Goal: Information Seeking & Learning: Learn about a topic

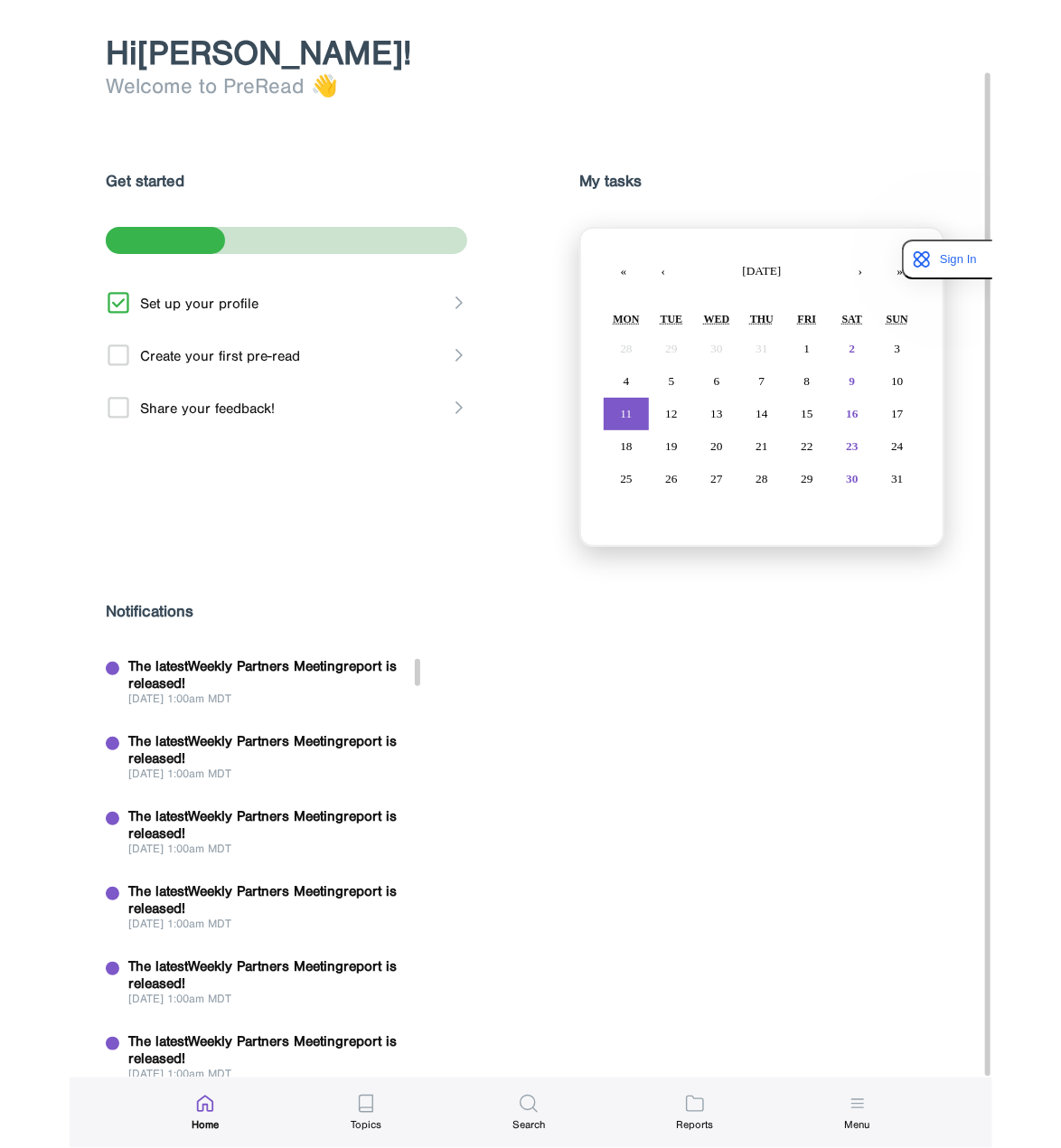
scroll to position [76, 0]
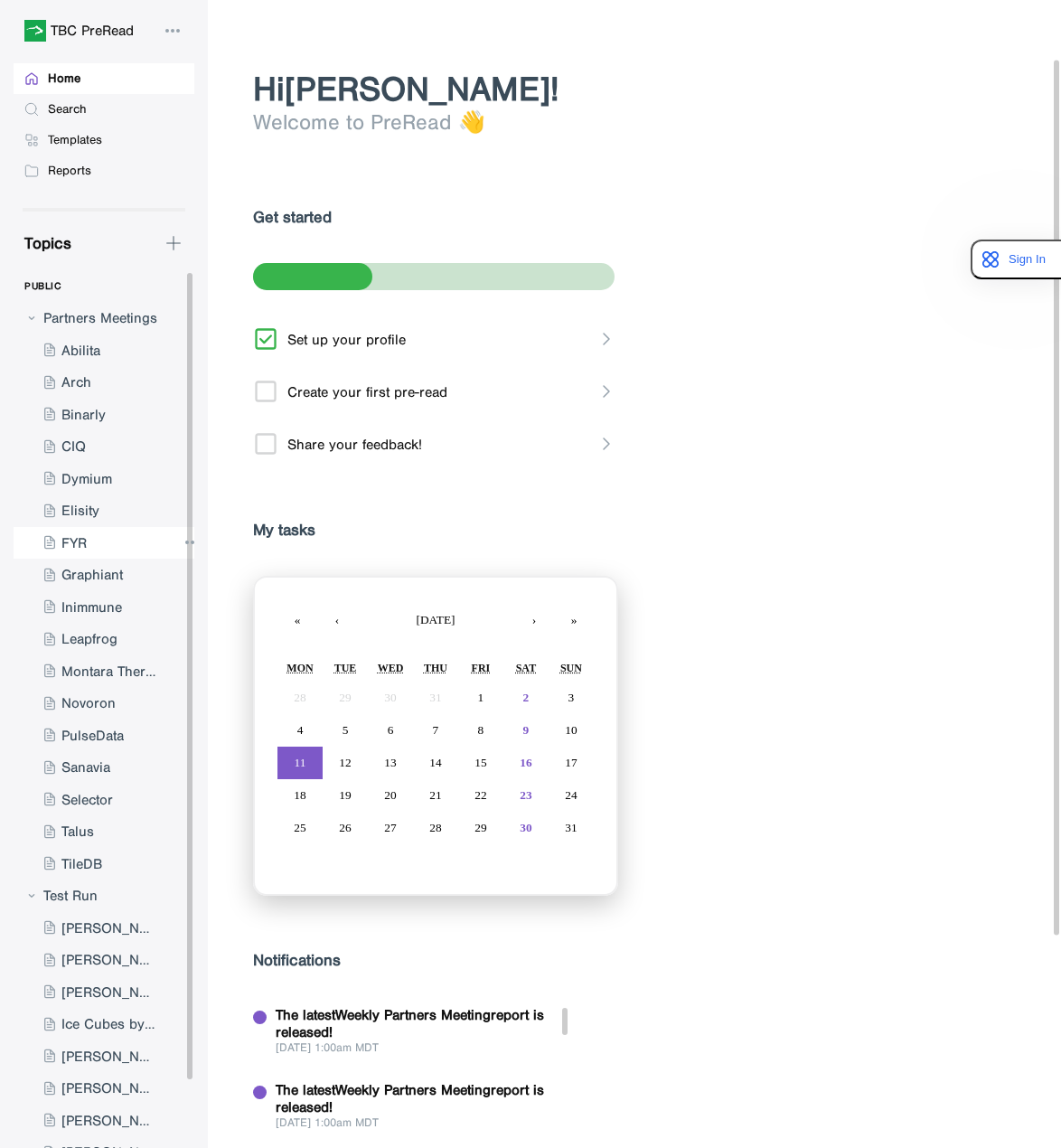
click at [142, 540] on div at bounding box center [95, 544] width 163 height 33
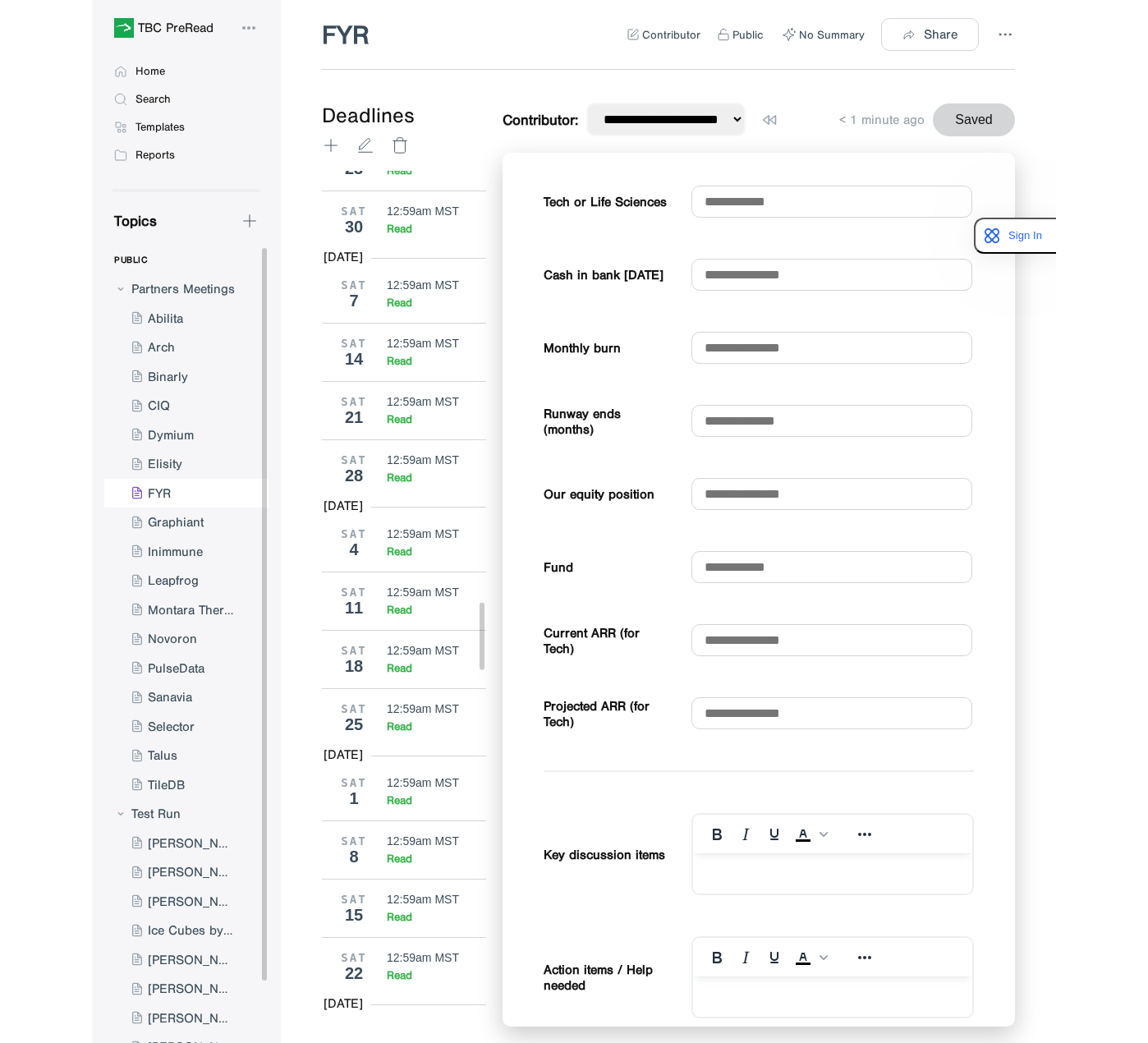
scroll to position [5511, 0]
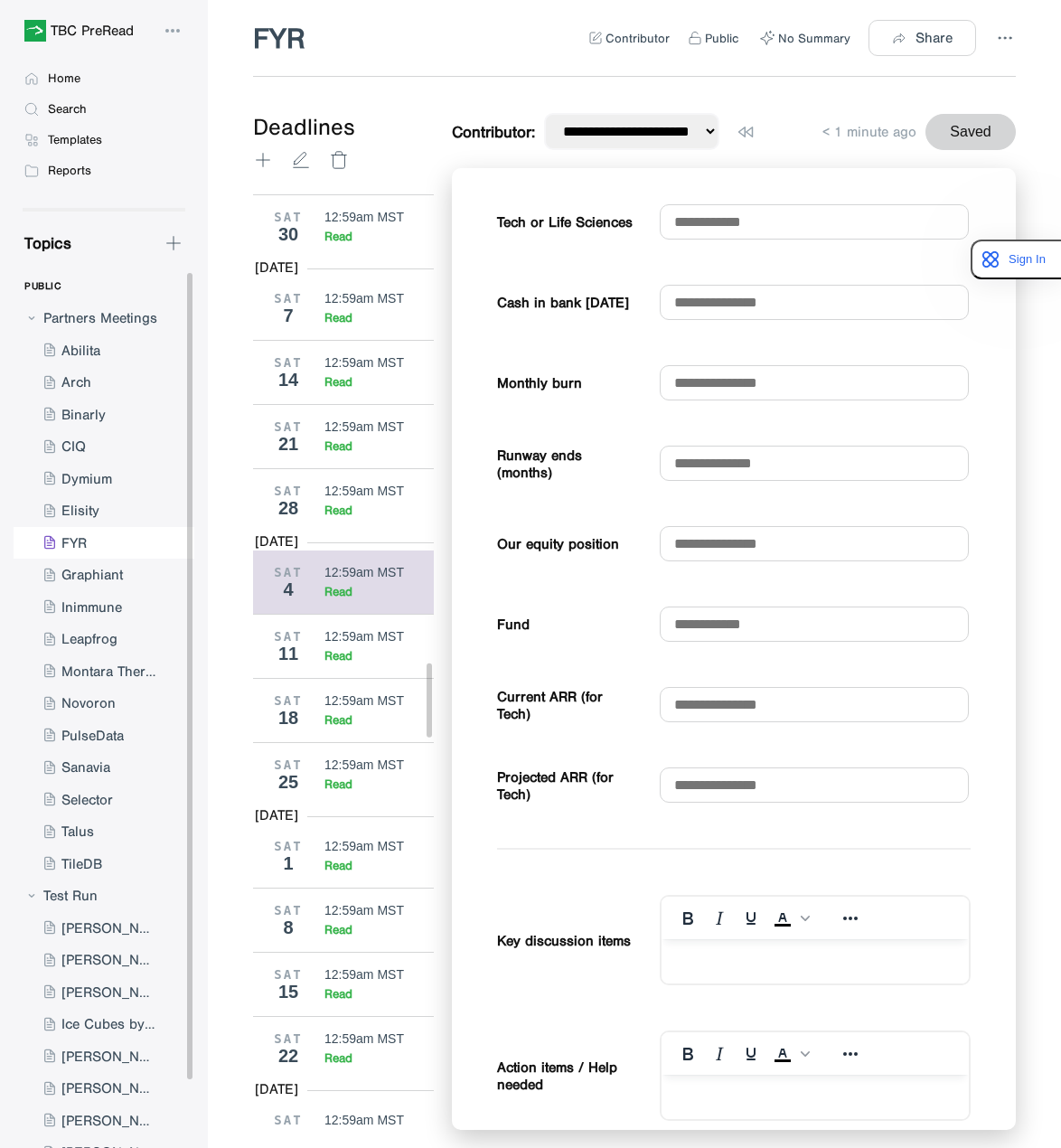
click at [333, 564] on div "12:59am MST" at bounding box center [364, 572] width 80 height 14
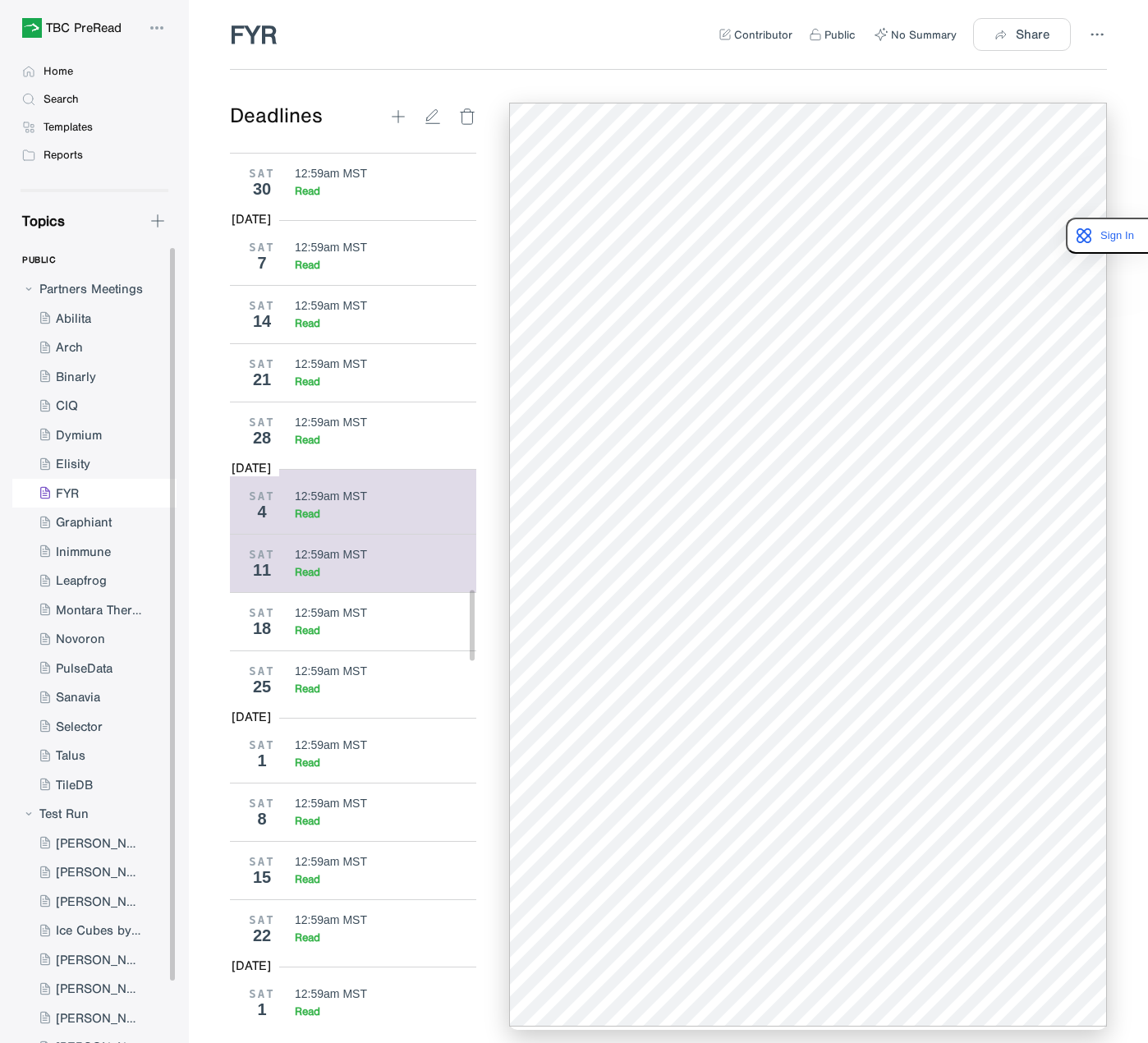
click at [304, 547] on div "12:59am MST" at bounding box center [331, 554] width 72 height 13
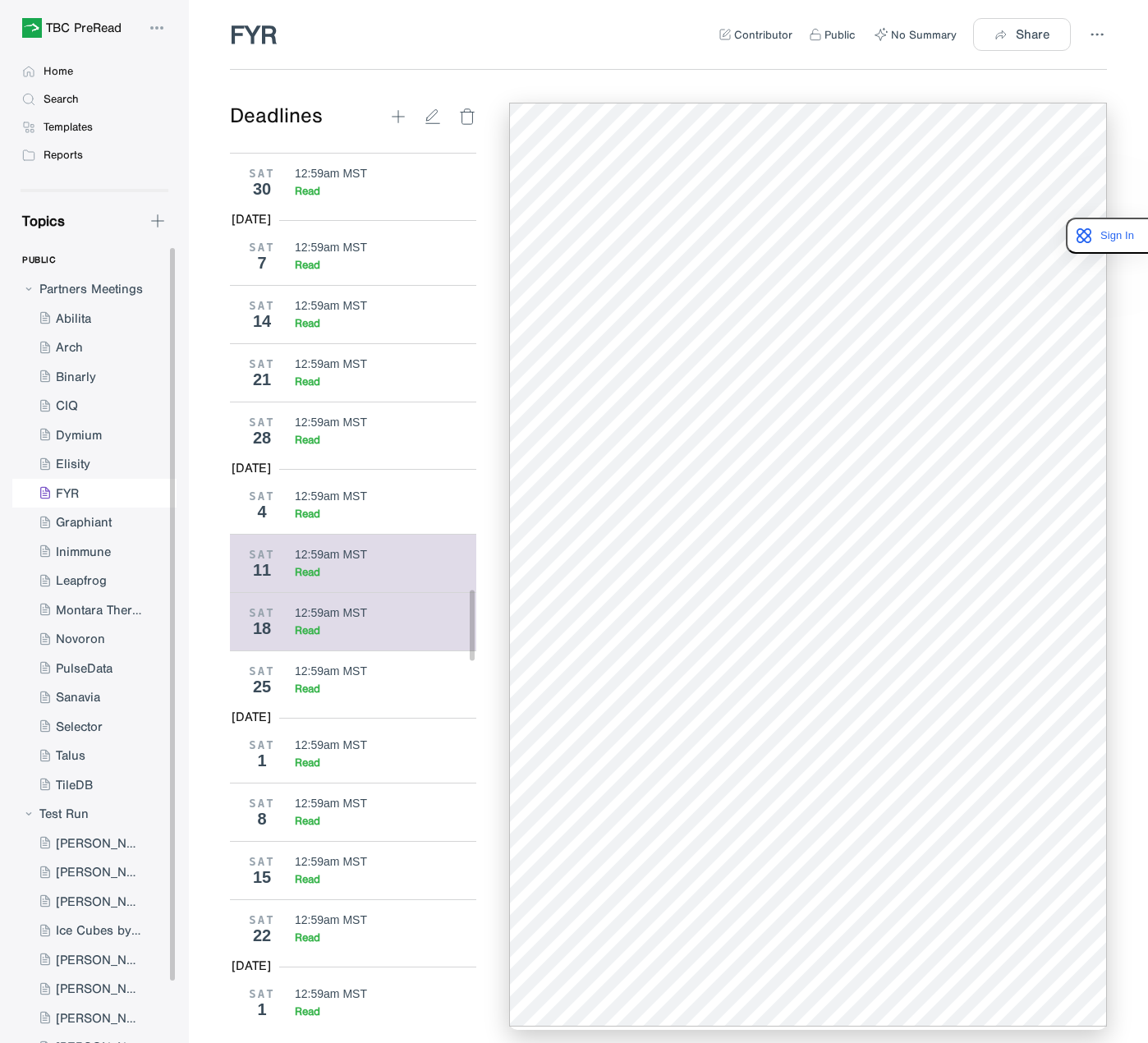
click at [374, 623] on div "Read" at bounding box center [385, 630] width 182 height 14
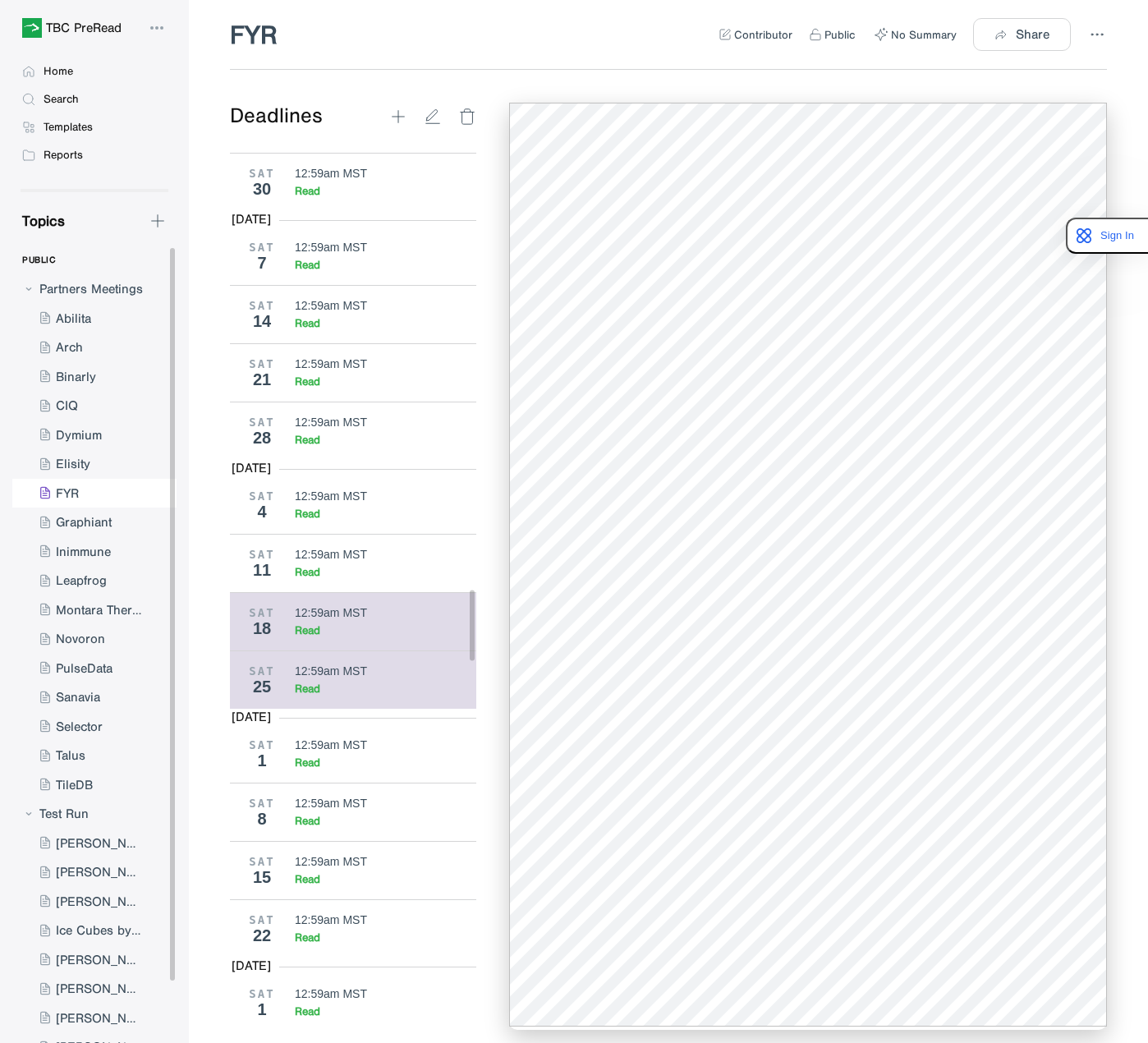
click at [301, 664] on div "12:59am MST" at bounding box center [331, 671] width 72 height 13
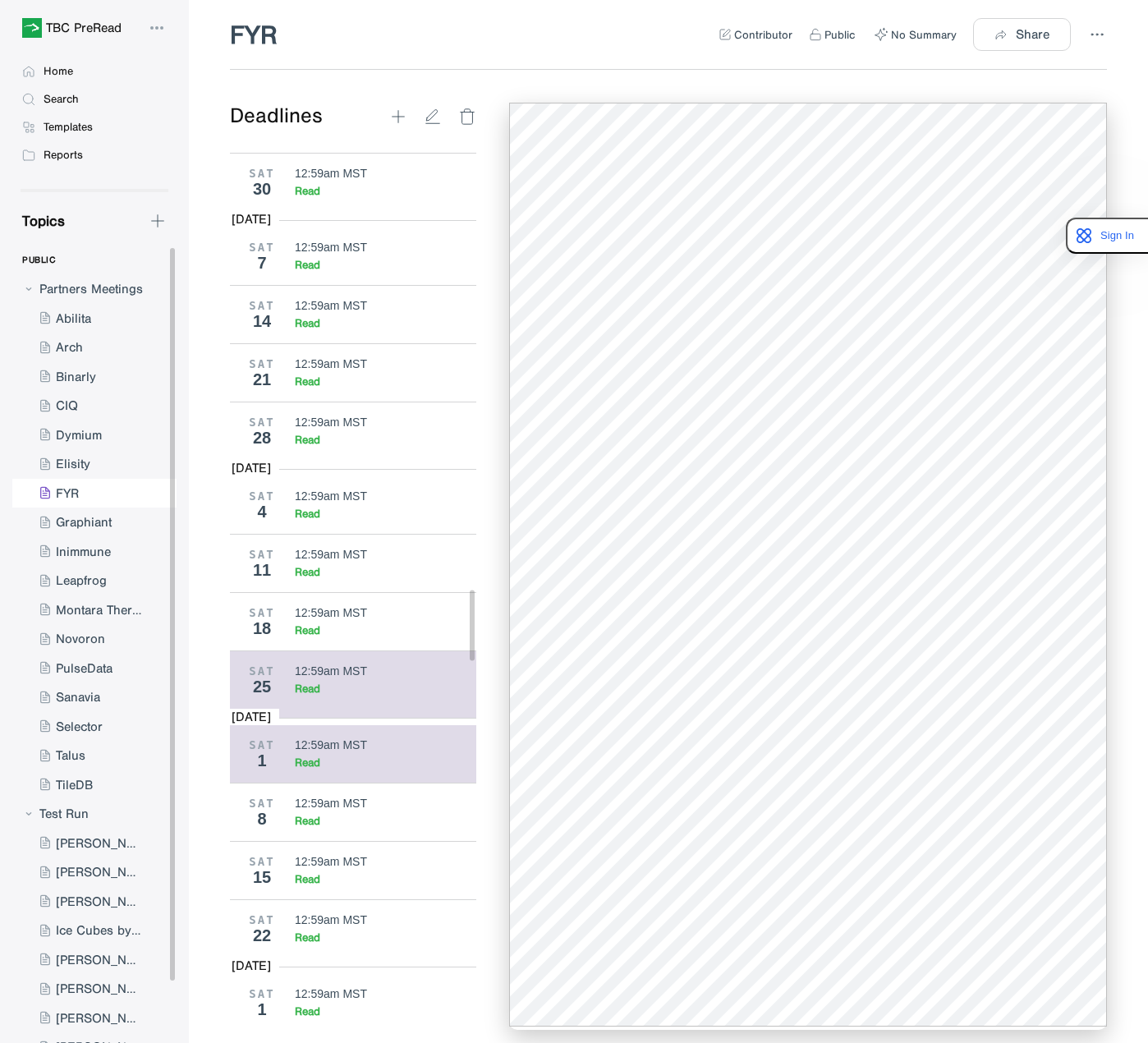
click at [383, 753] on div "SAT 1 12:59am MST Read" at bounding box center [359, 754] width 259 height 58
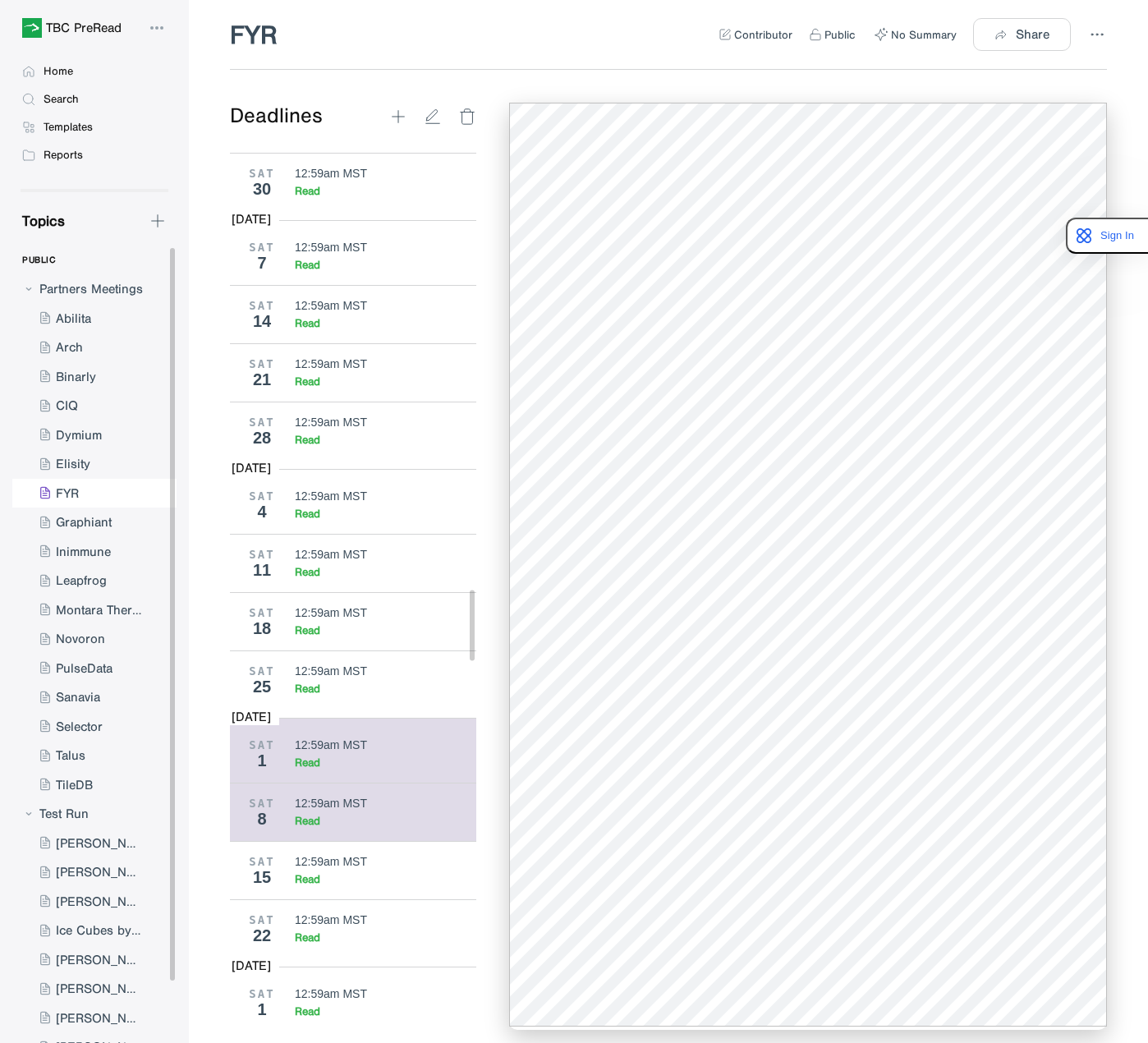
click at [373, 797] on div "12:59am MST" at bounding box center [385, 803] width 182 height 13
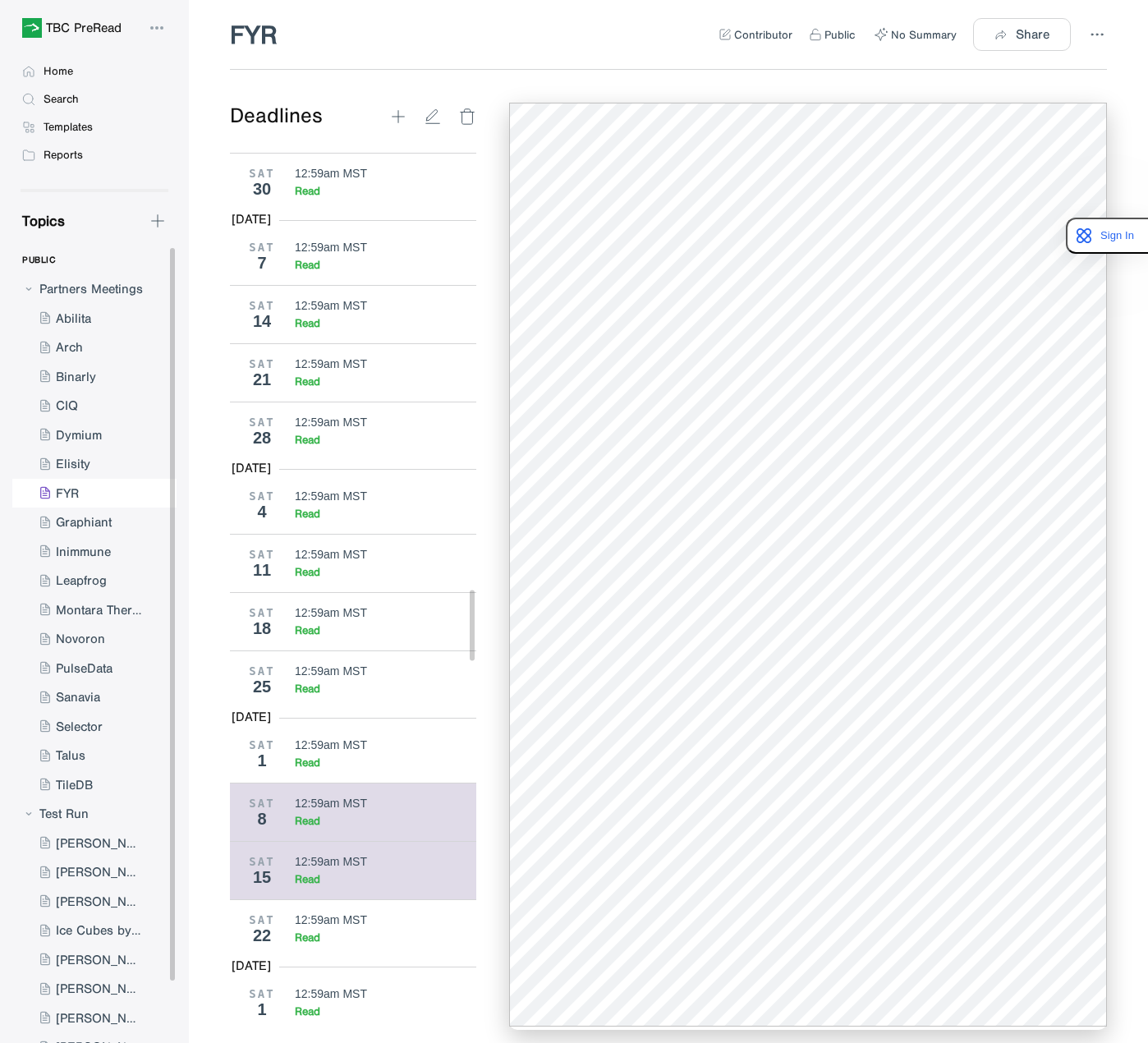
click at [328, 872] on div "Read" at bounding box center [385, 878] width 182 height 14
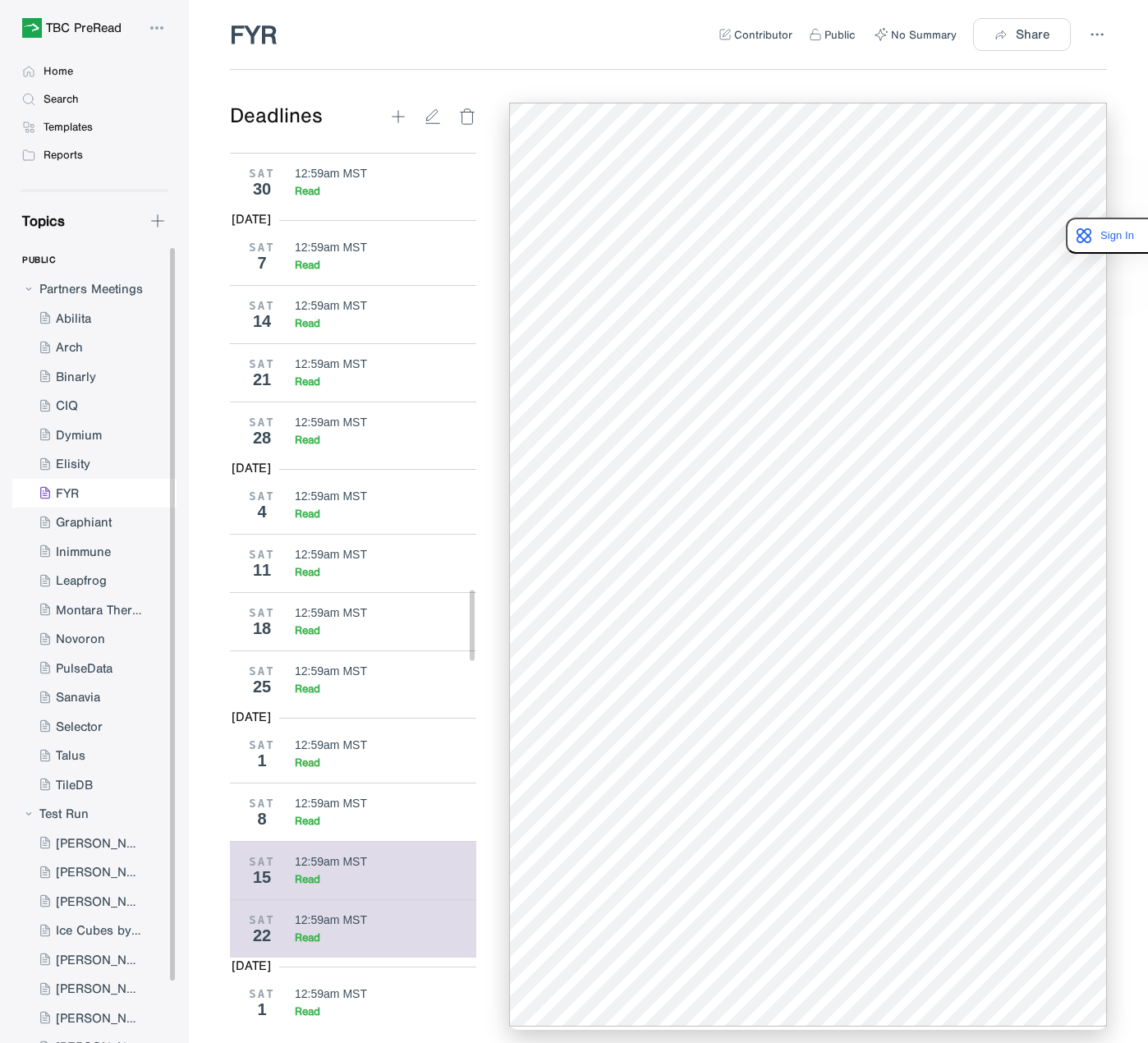
click at [379, 913] on div "12:59am MST Read" at bounding box center [385, 929] width 182 height 31
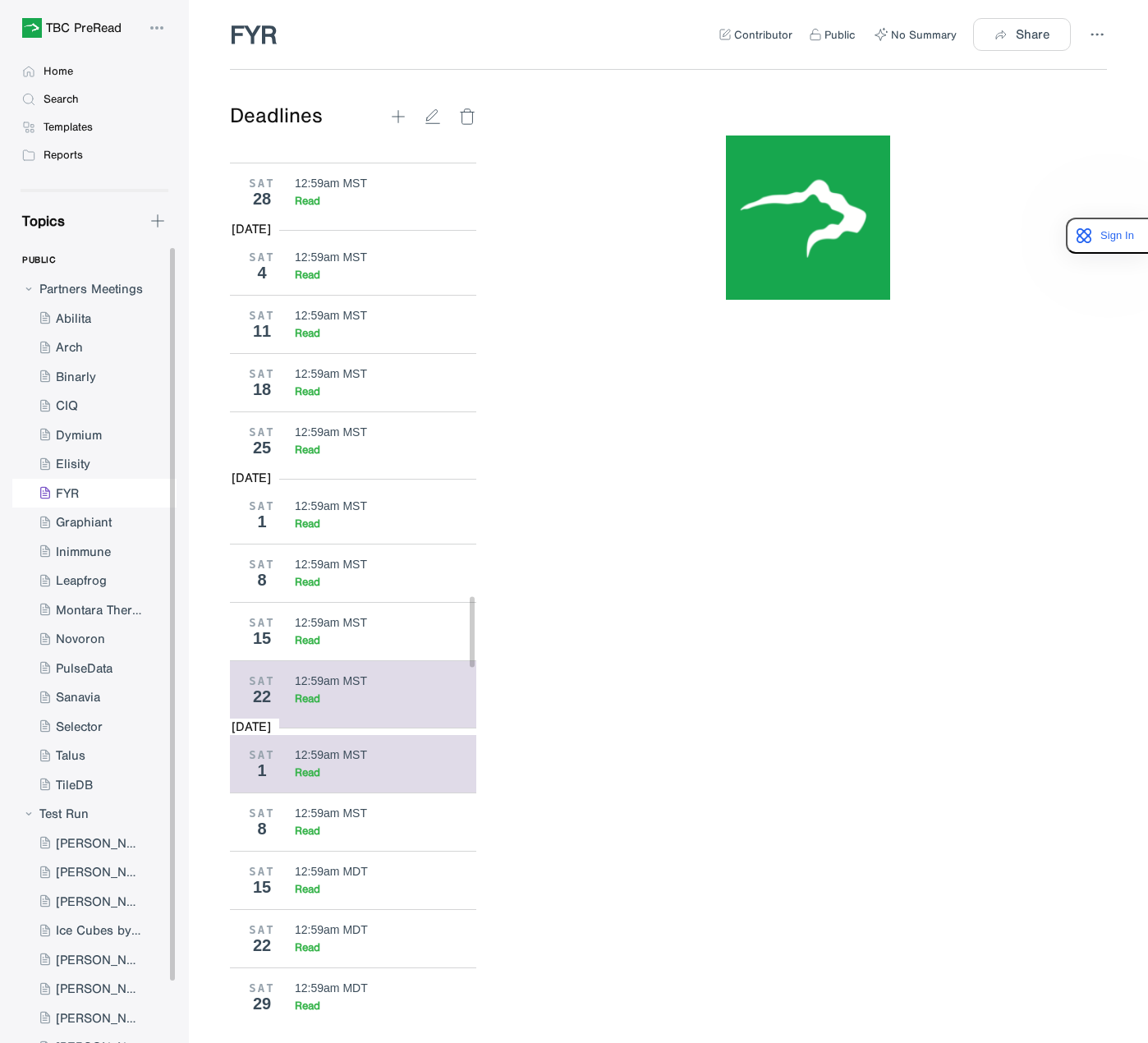
scroll to position [5757, 0]
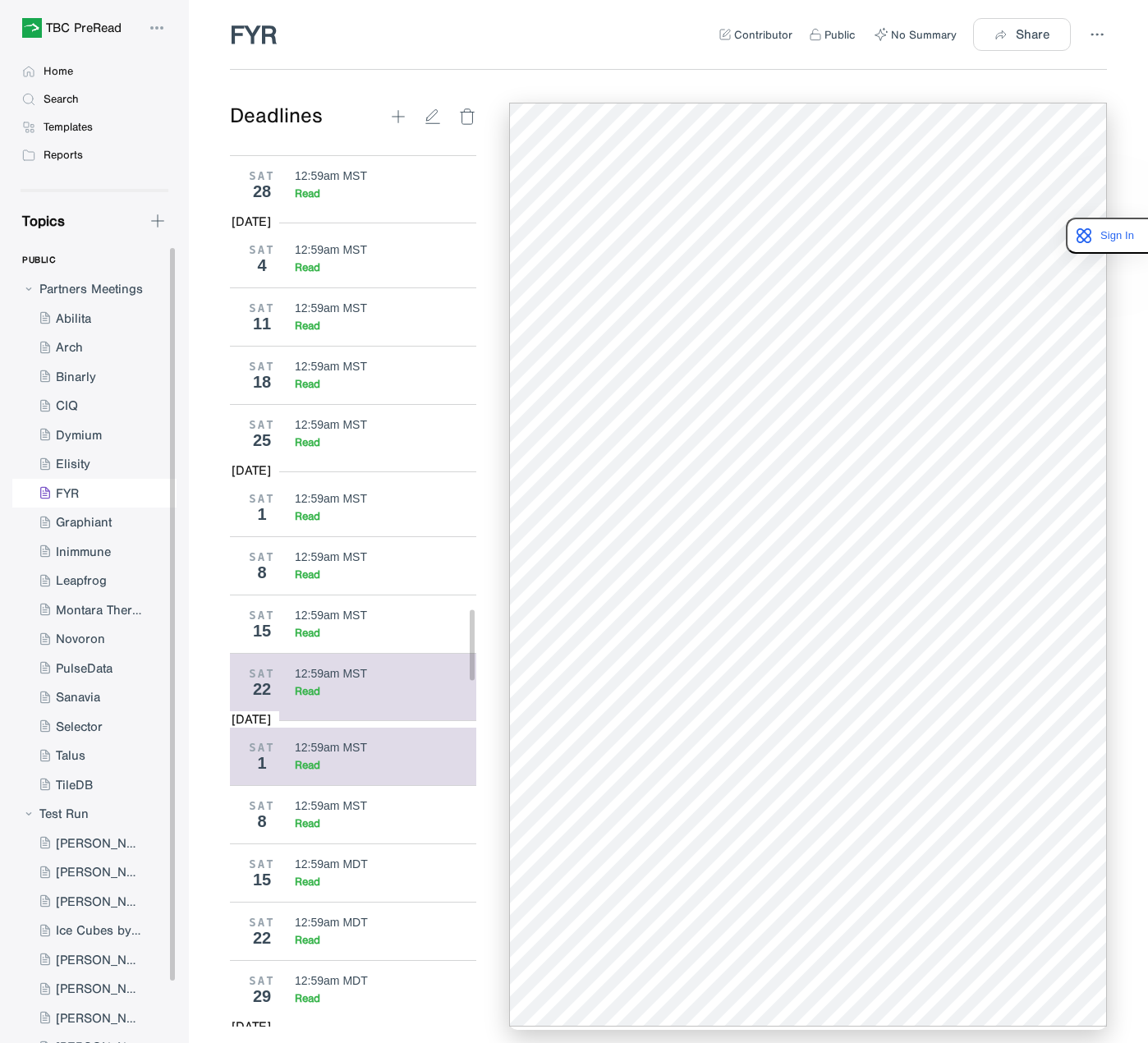
click at [398, 741] on div "12:59am MST" at bounding box center [385, 747] width 182 height 13
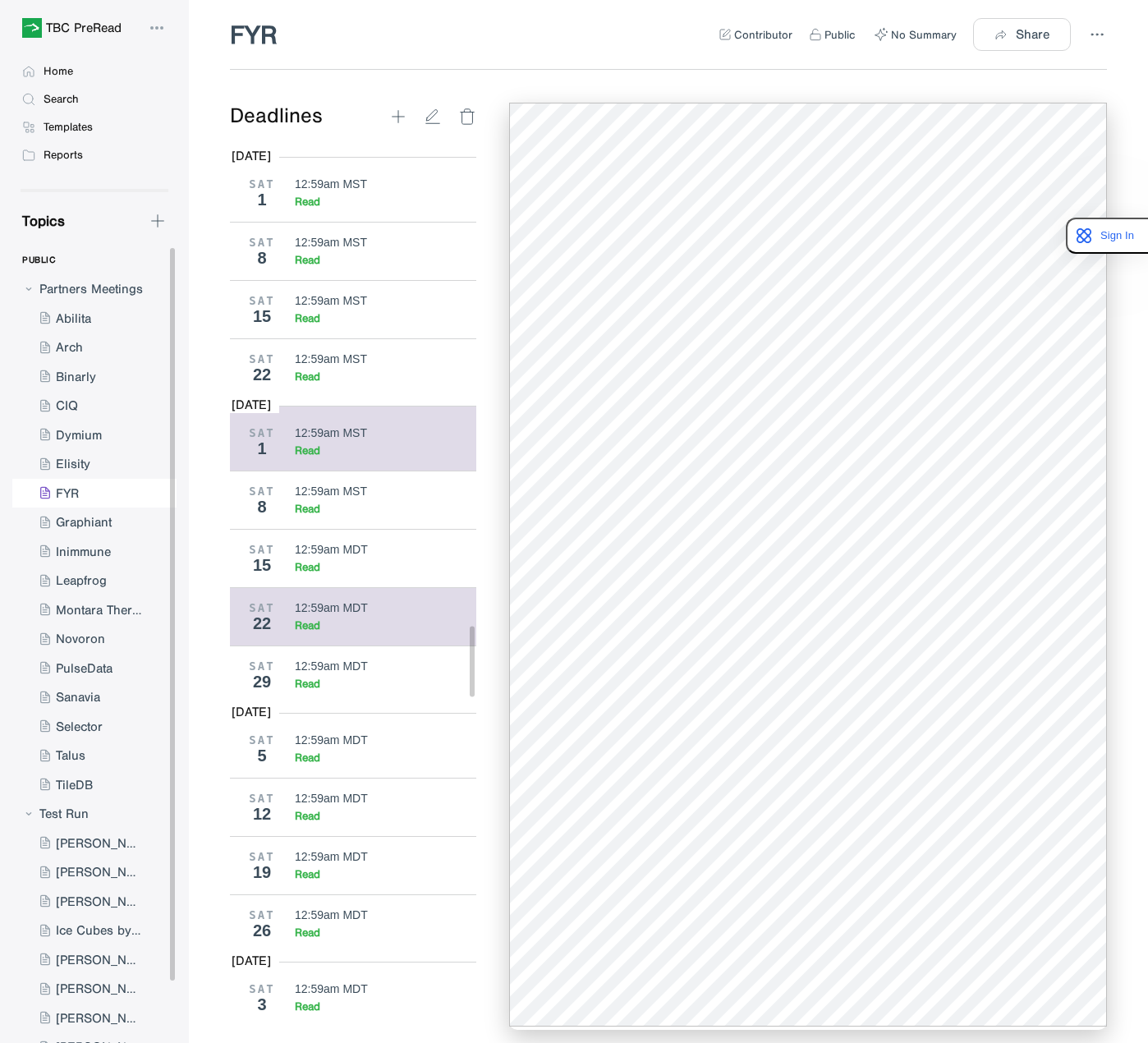
scroll to position [6085, 0]
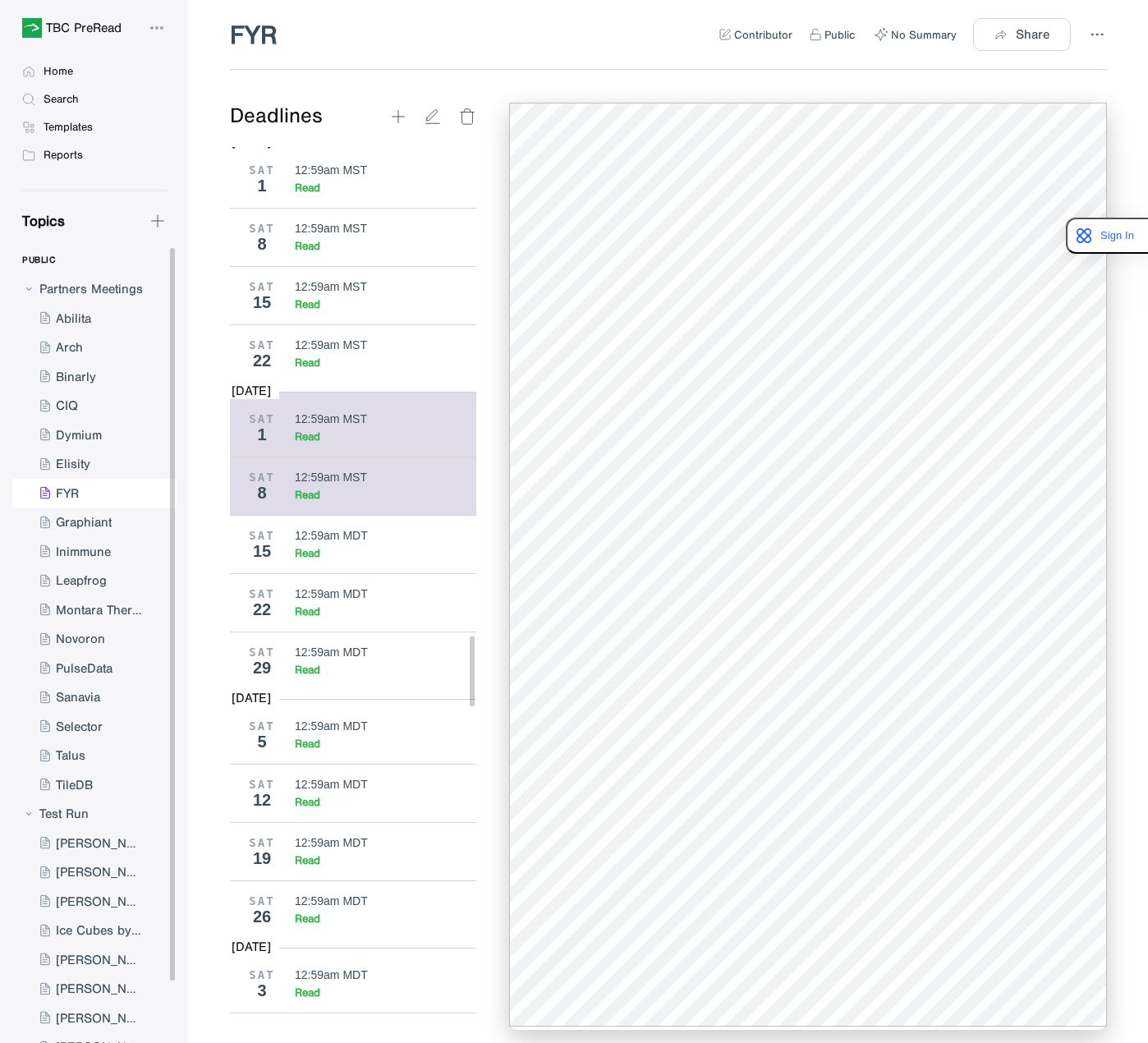
click at [310, 471] on div "12:59am MST" at bounding box center [331, 477] width 72 height 13
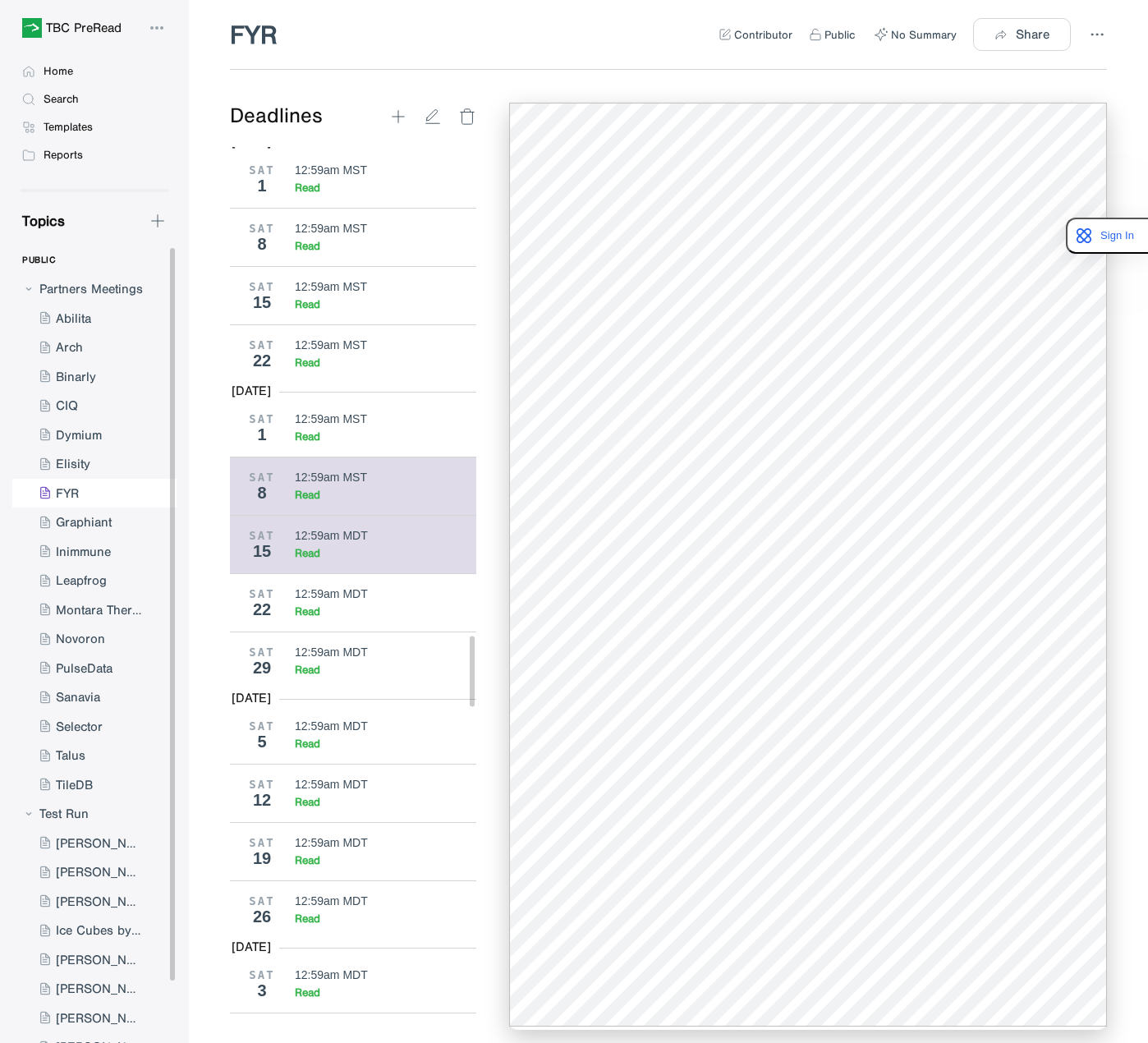
click at [394, 546] on div "Read" at bounding box center [385, 552] width 182 height 14
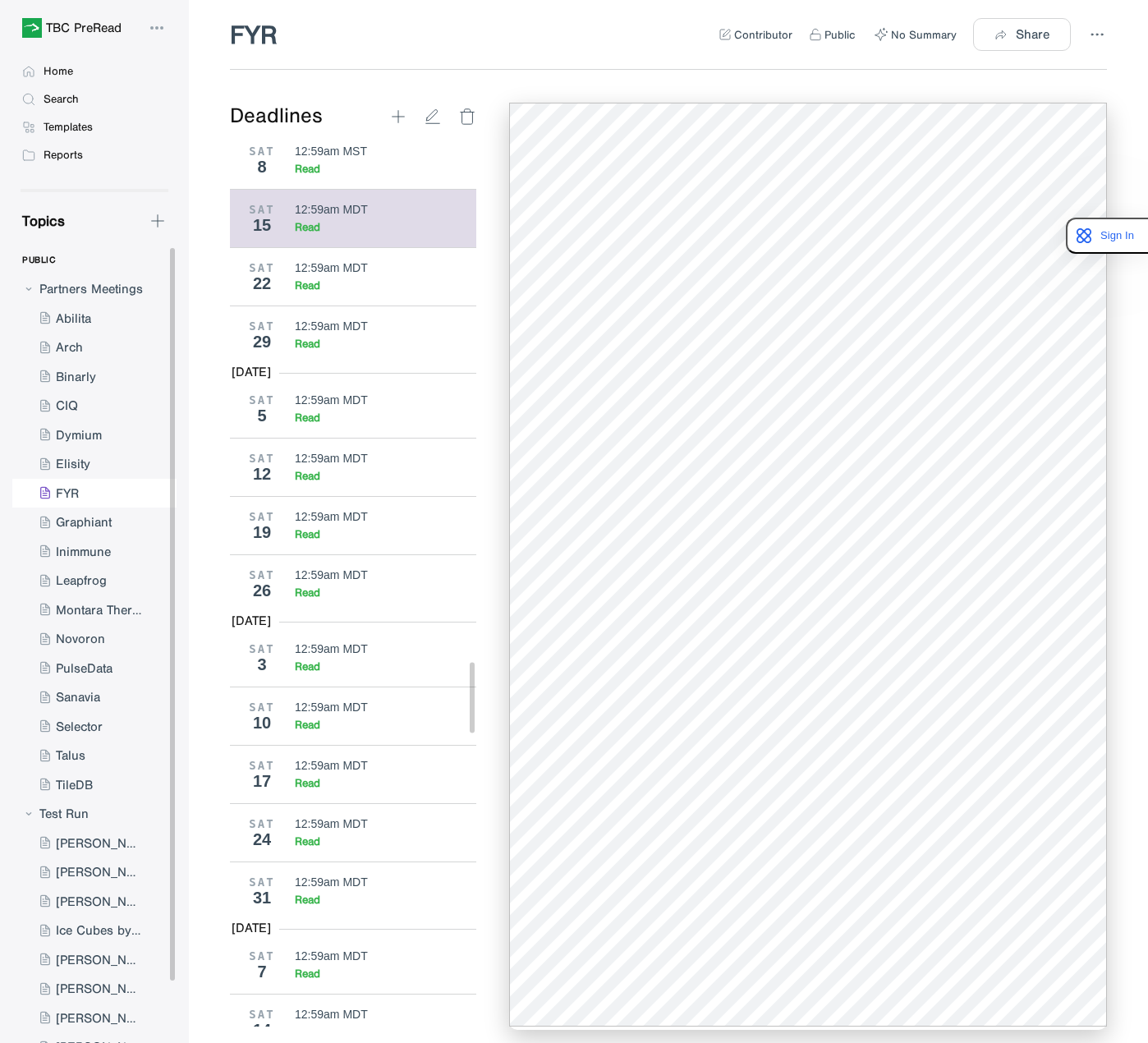
scroll to position [6414, 0]
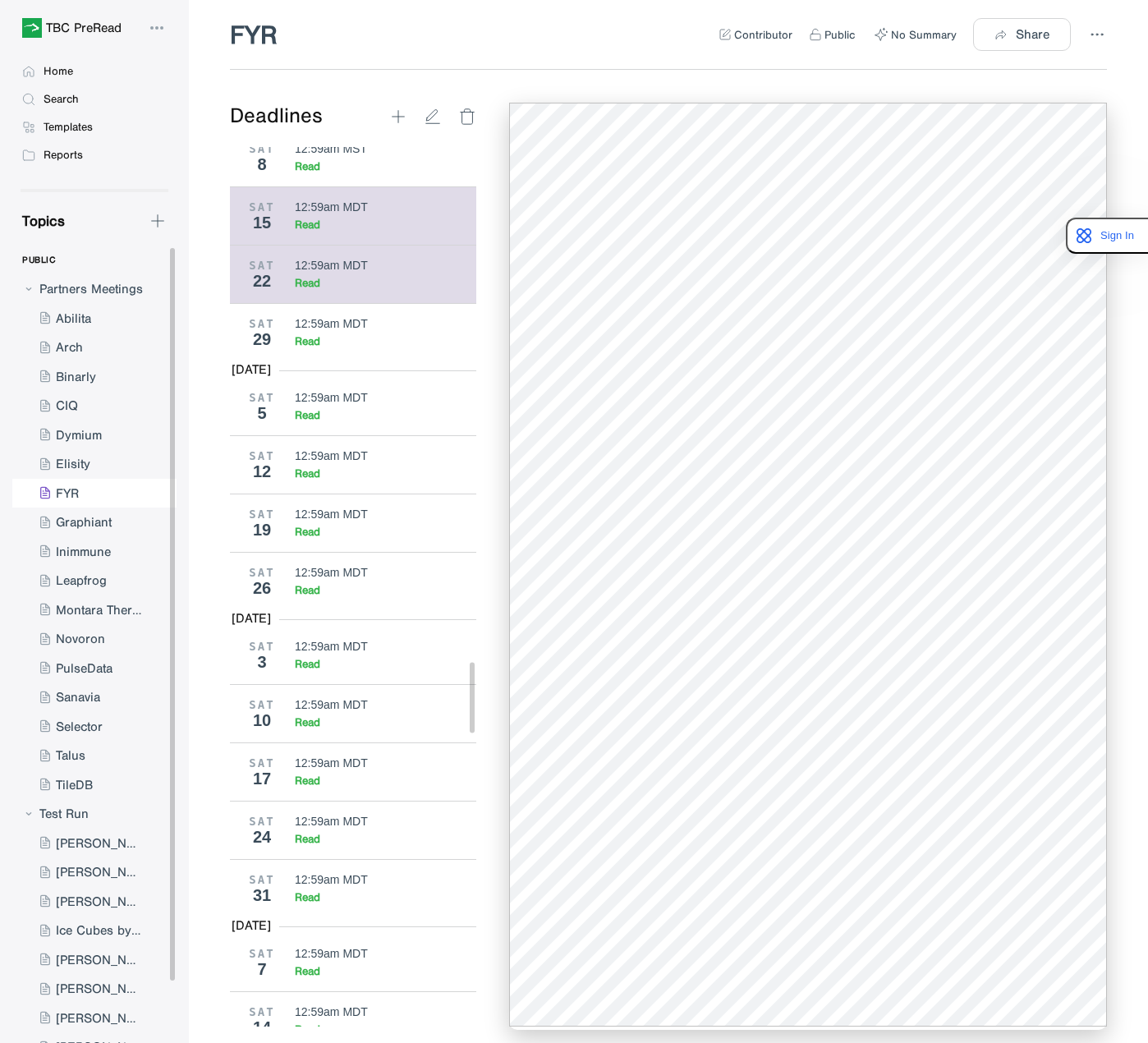
click at [301, 276] on div "Read" at bounding box center [307, 282] width 26 height 14
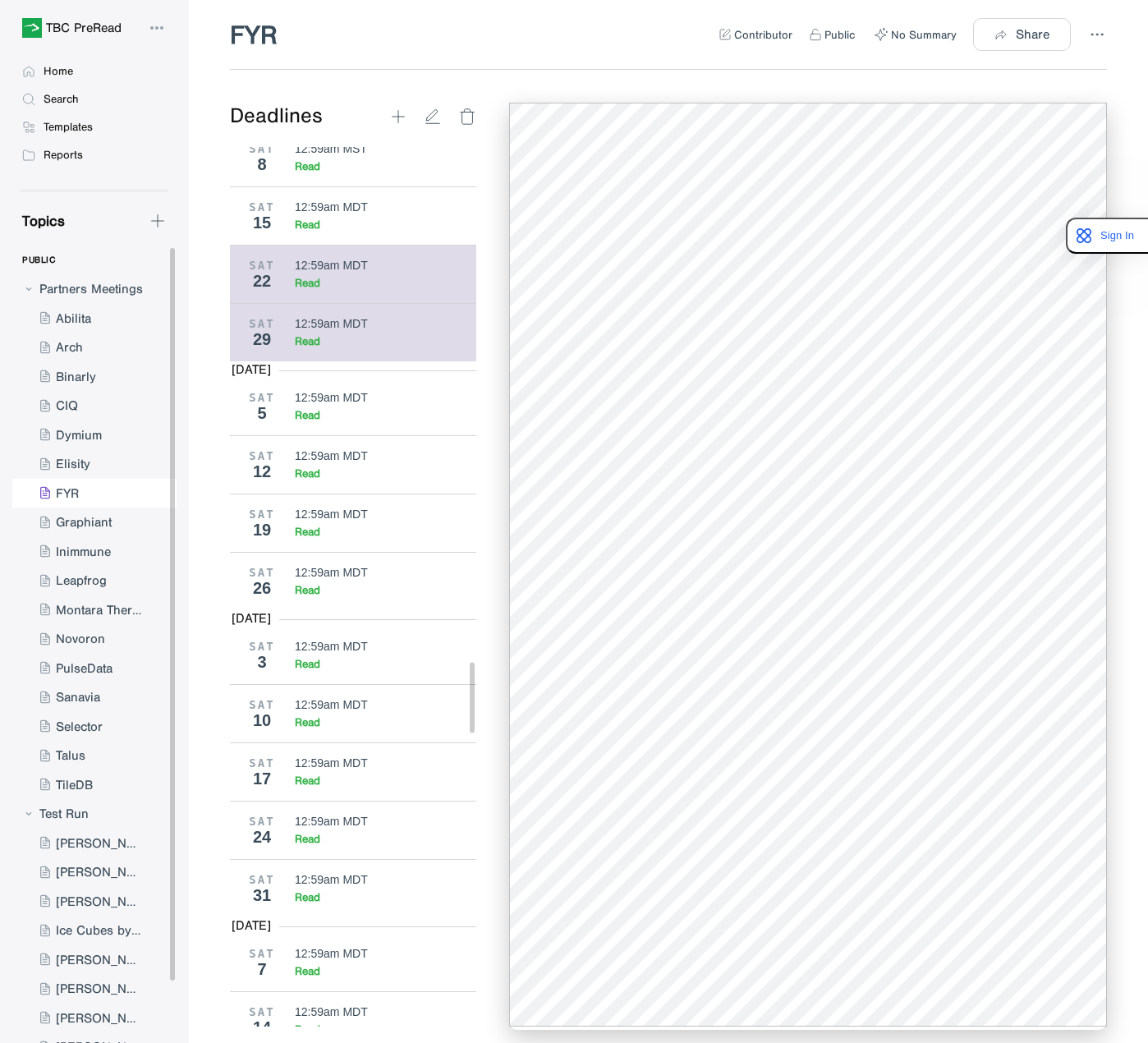
click at [282, 310] on div "SAT 29 12:59am MDT Read" at bounding box center [359, 332] width 259 height 58
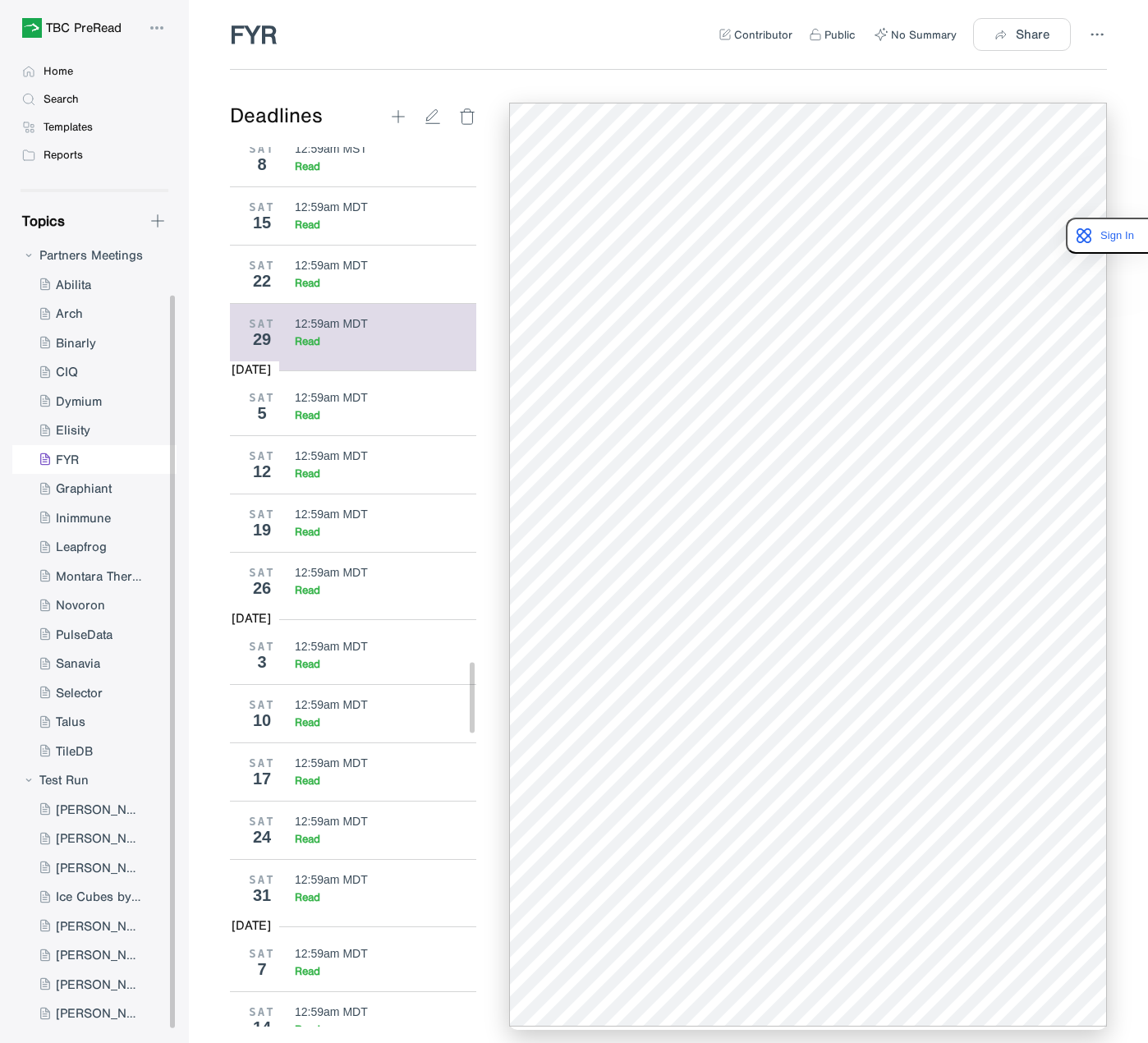
scroll to position [66, 0]
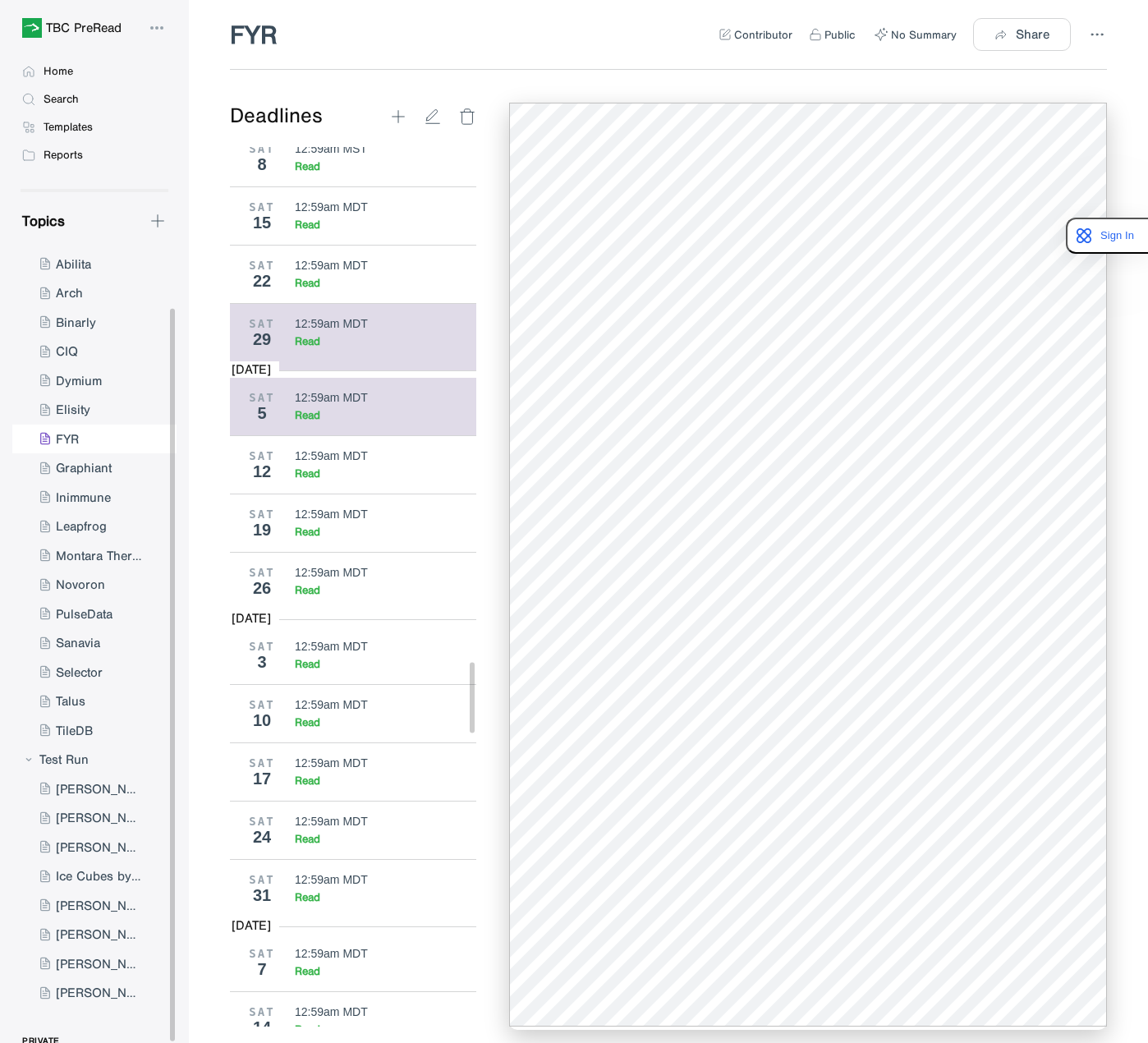
click at [337, 391] on div "12:59am MDT" at bounding box center [331, 398] width 73 height 13
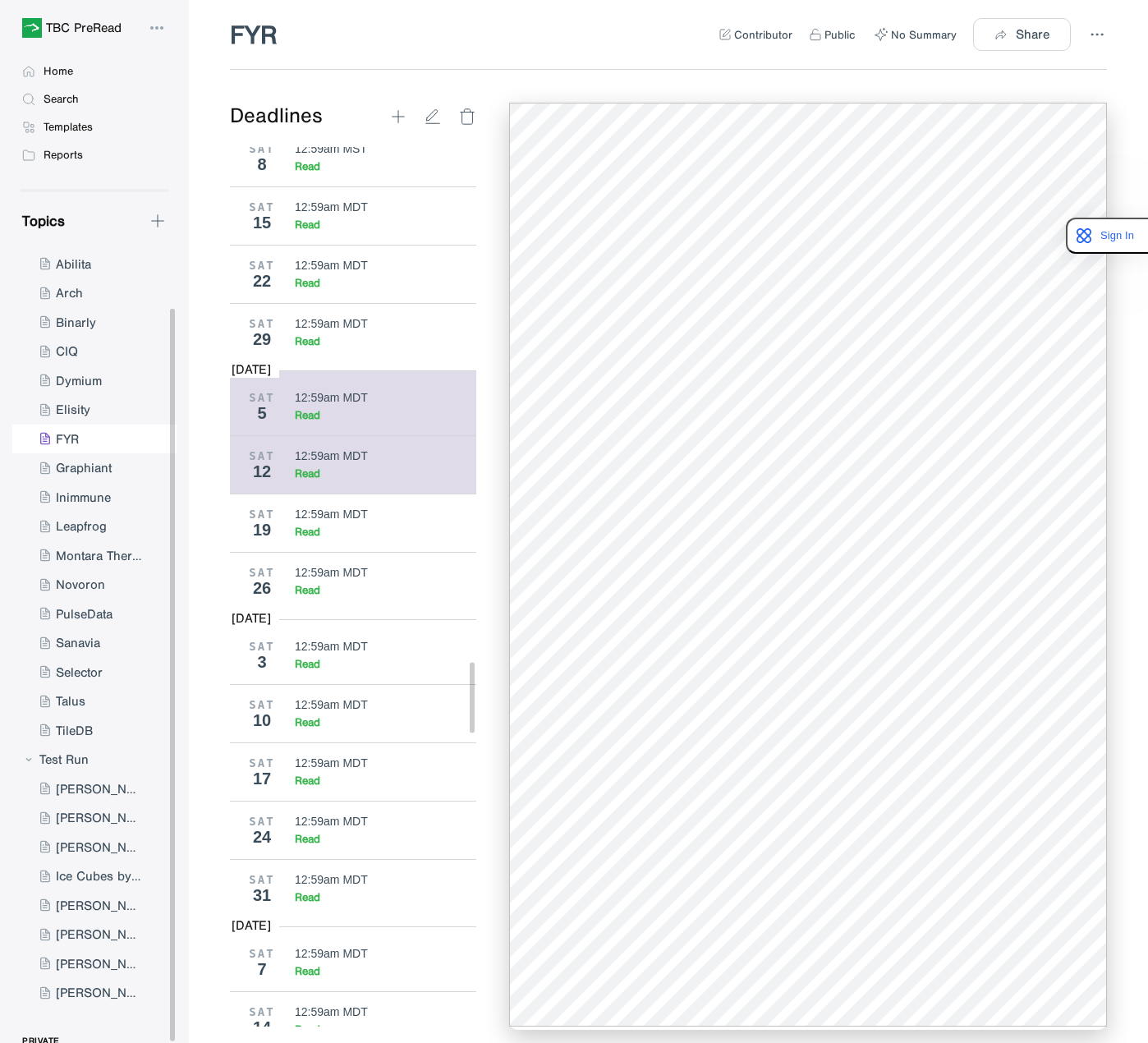
click at [305, 467] on div "Read" at bounding box center [307, 473] width 26 height 14
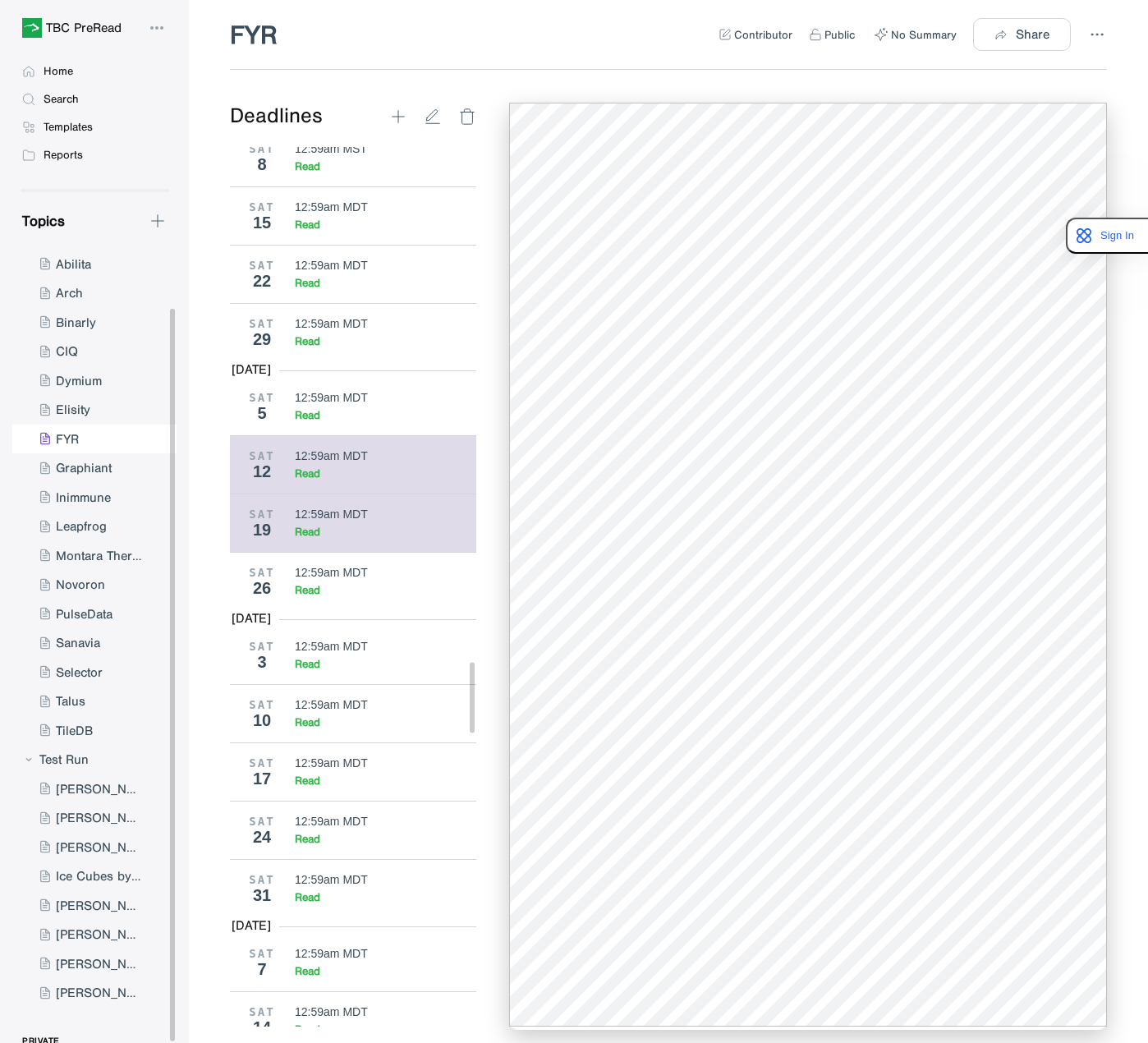
click at [355, 515] on div "SAT 19 12:59am MDT Read" at bounding box center [359, 522] width 259 height 58
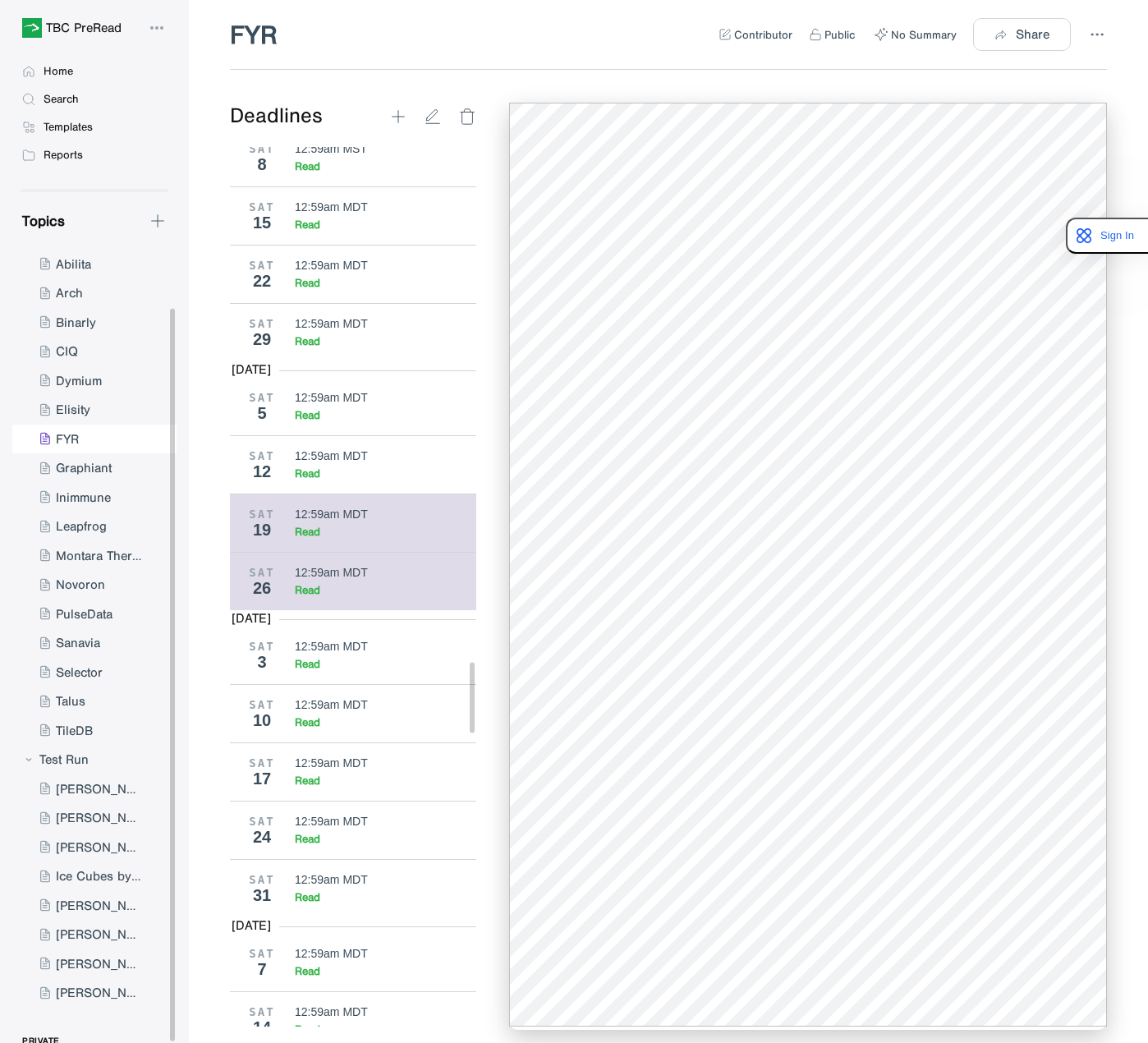
click at [367, 583] on div "Read" at bounding box center [385, 589] width 182 height 14
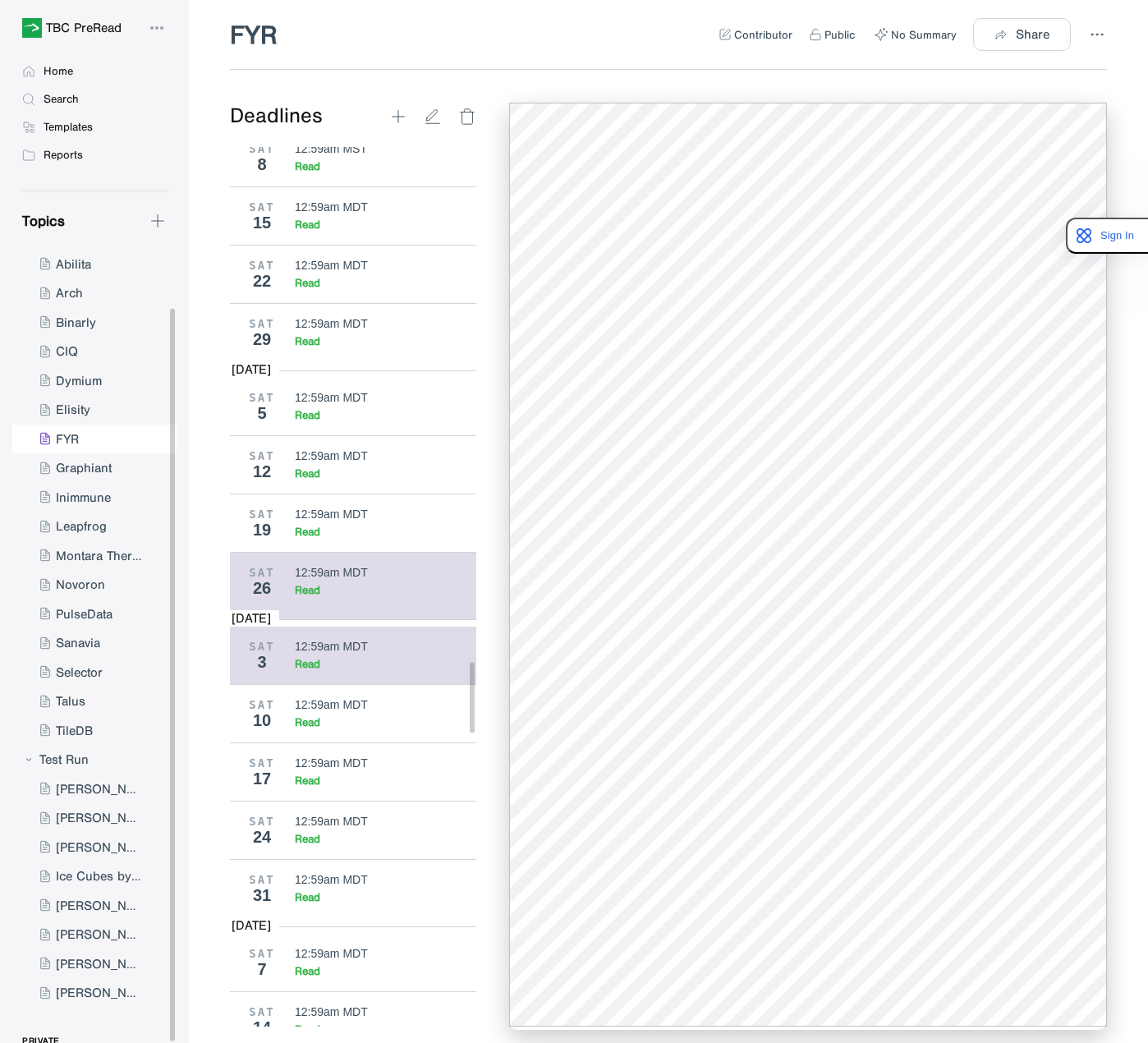
click at [385, 657] on div "Read" at bounding box center [385, 664] width 182 height 14
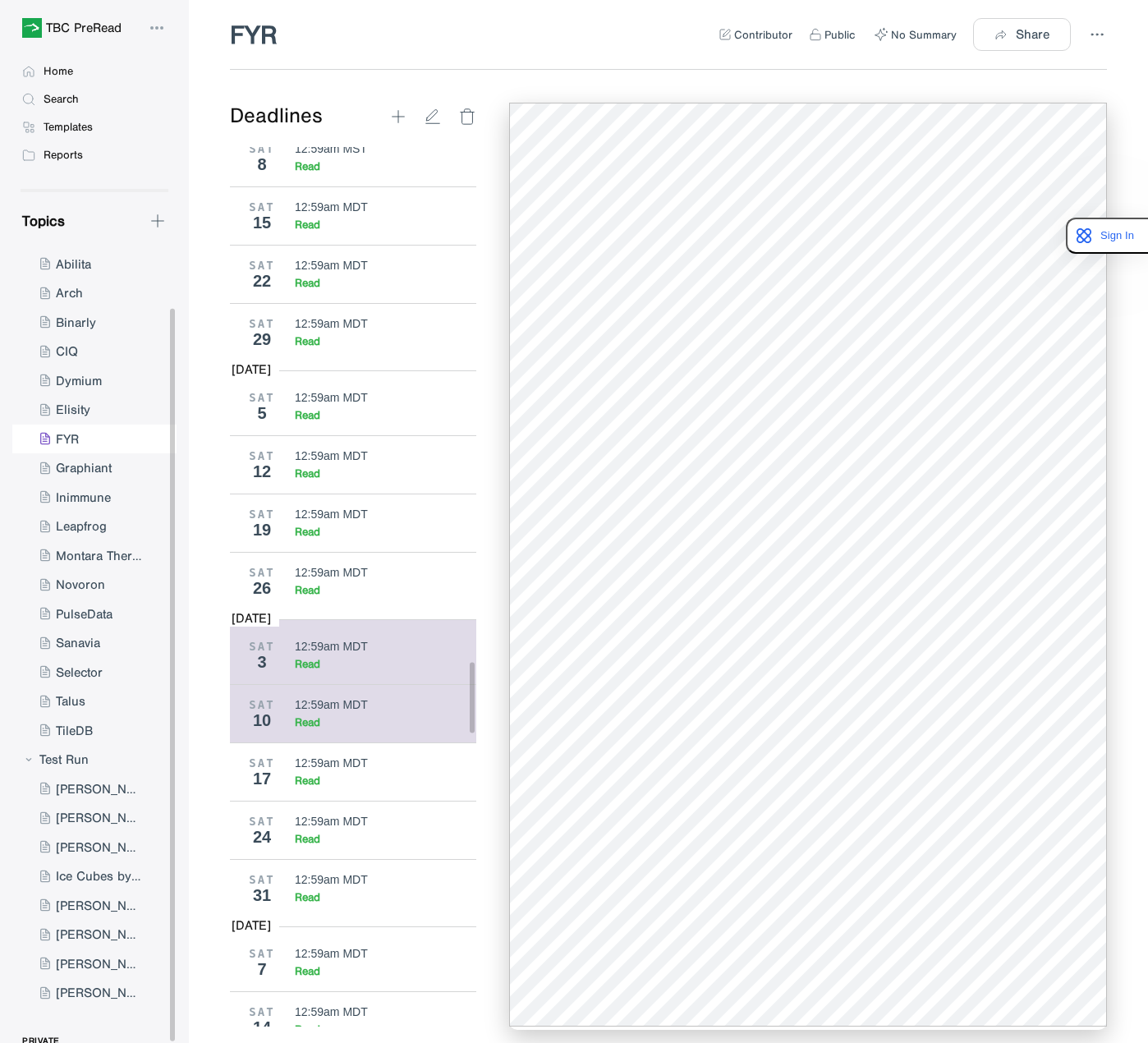
click at [273, 711] on div "10" at bounding box center [262, 720] width 41 height 18
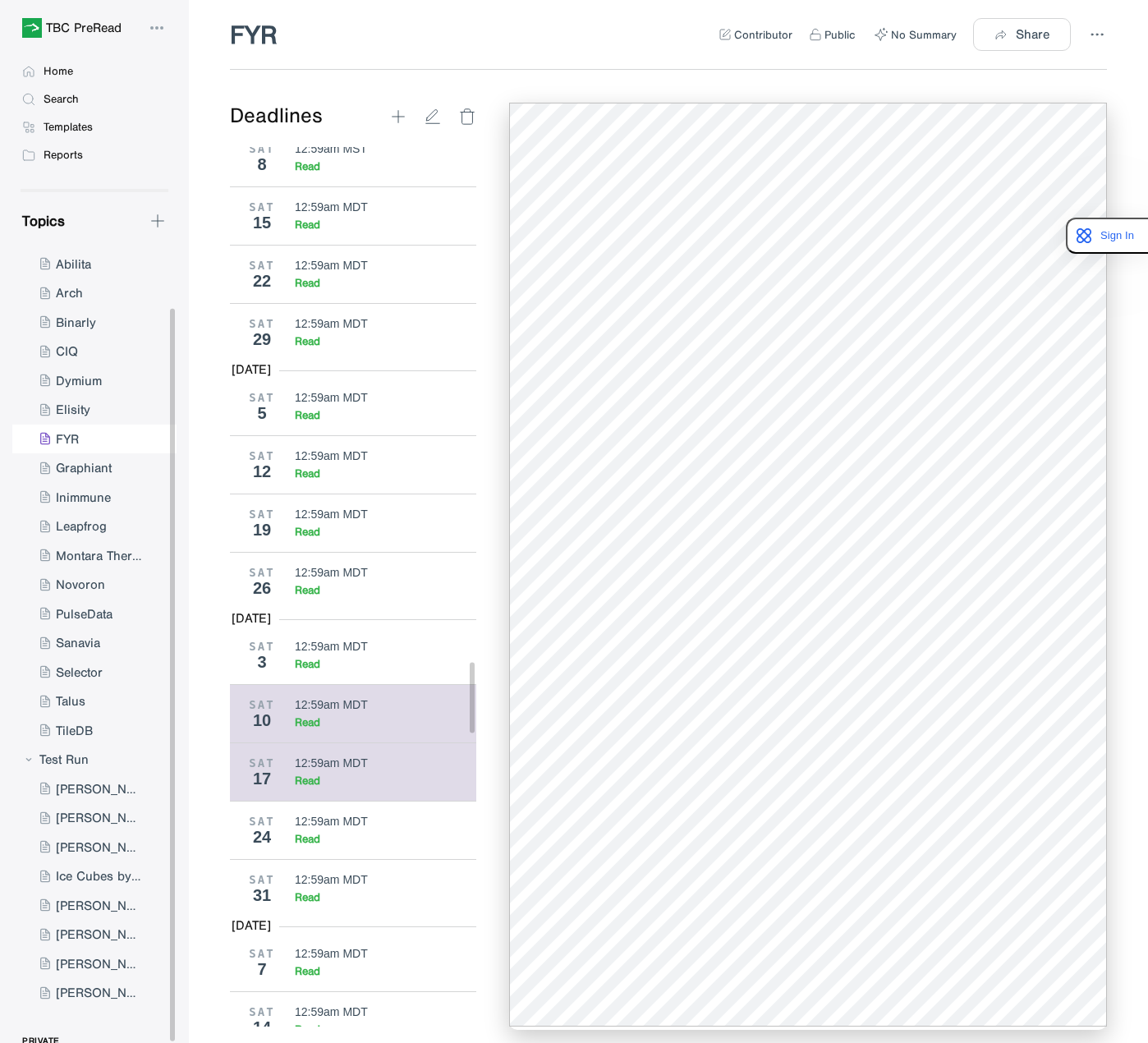
click at [338, 757] on div "12:59am MDT" at bounding box center [331, 763] width 73 height 13
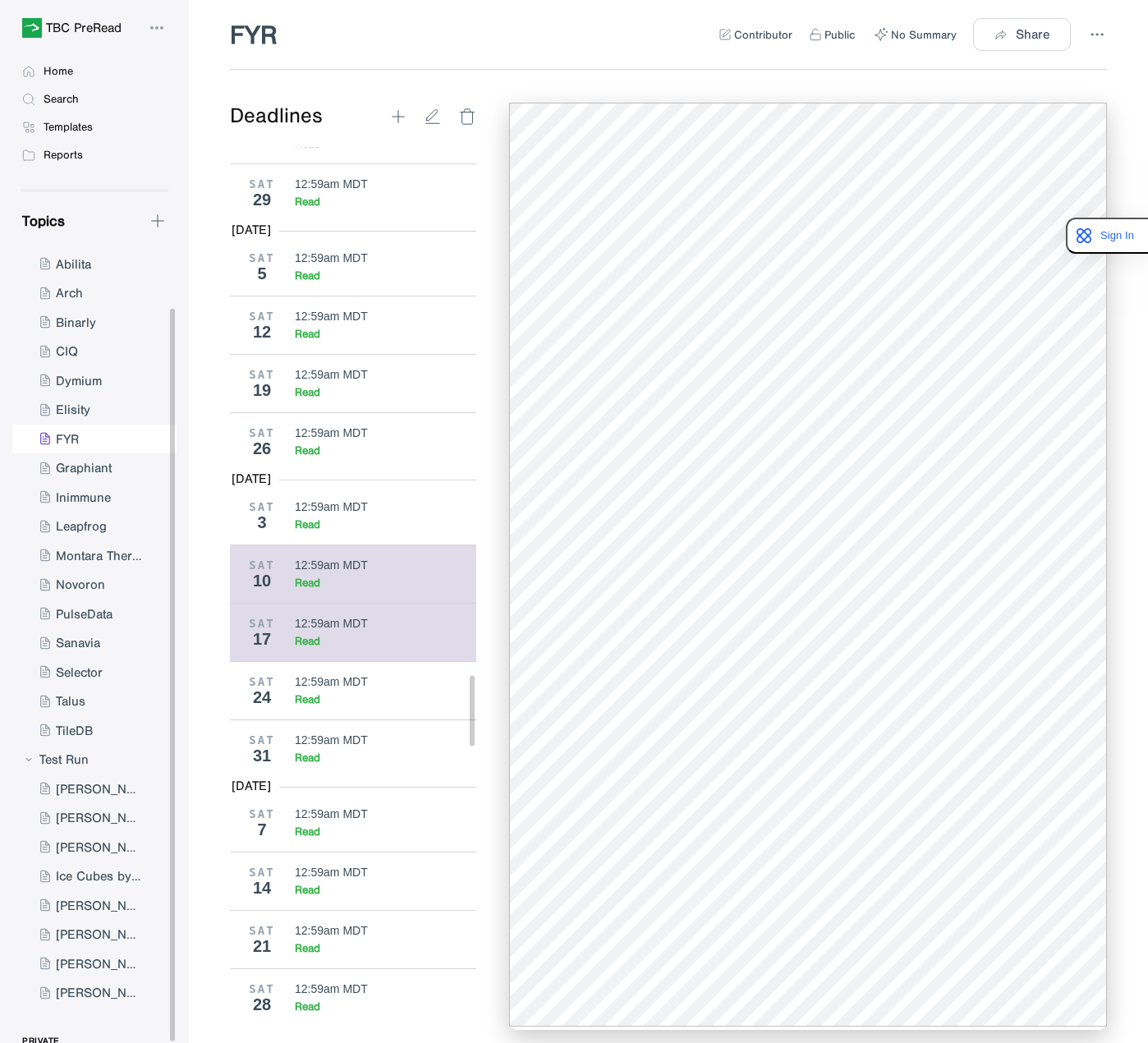
scroll to position [6578, 0]
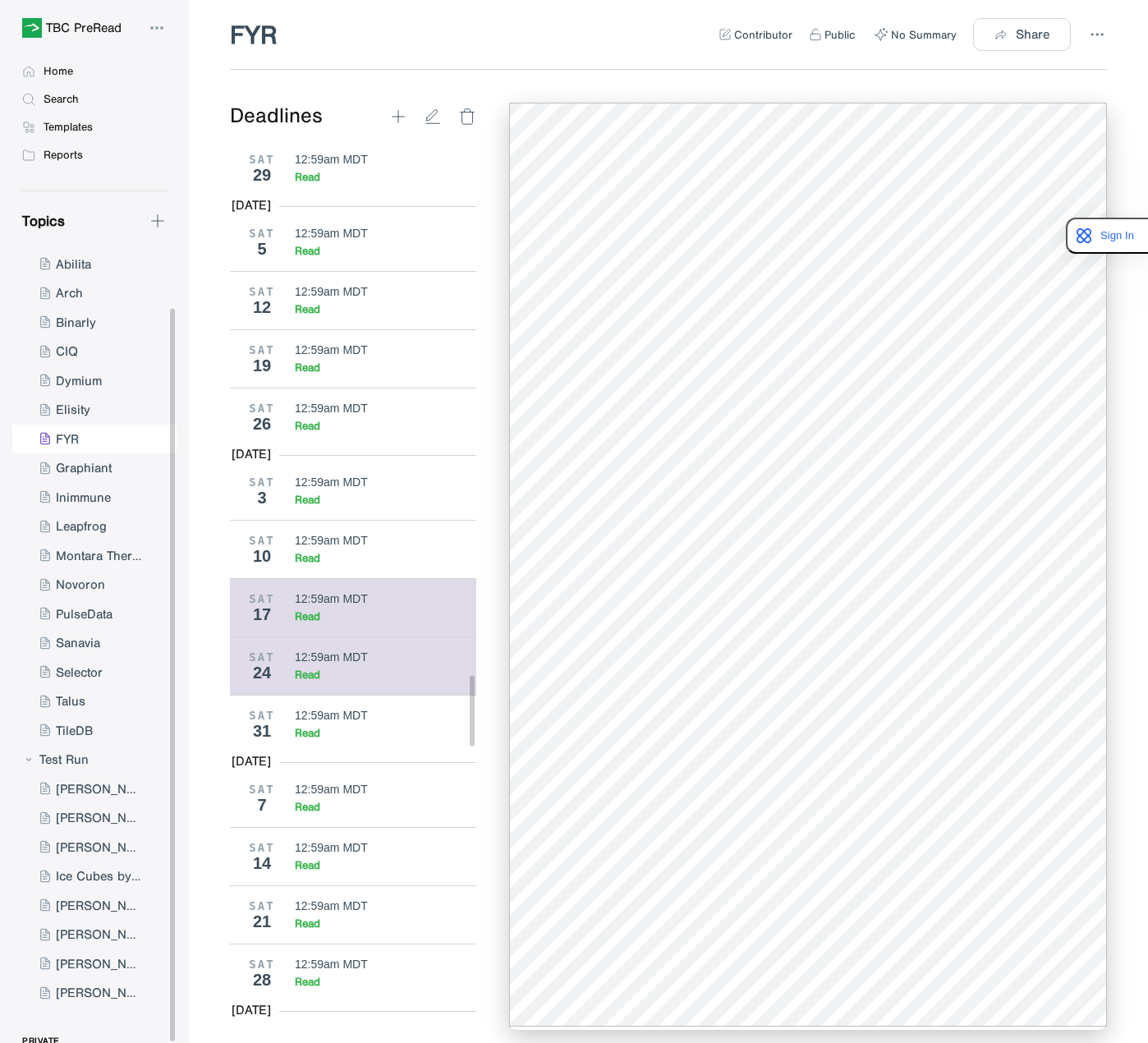
click at [351, 668] on div "Read" at bounding box center [385, 674] width 182 height 14
